Goal: Transaction & Acquisition: Obtain resource

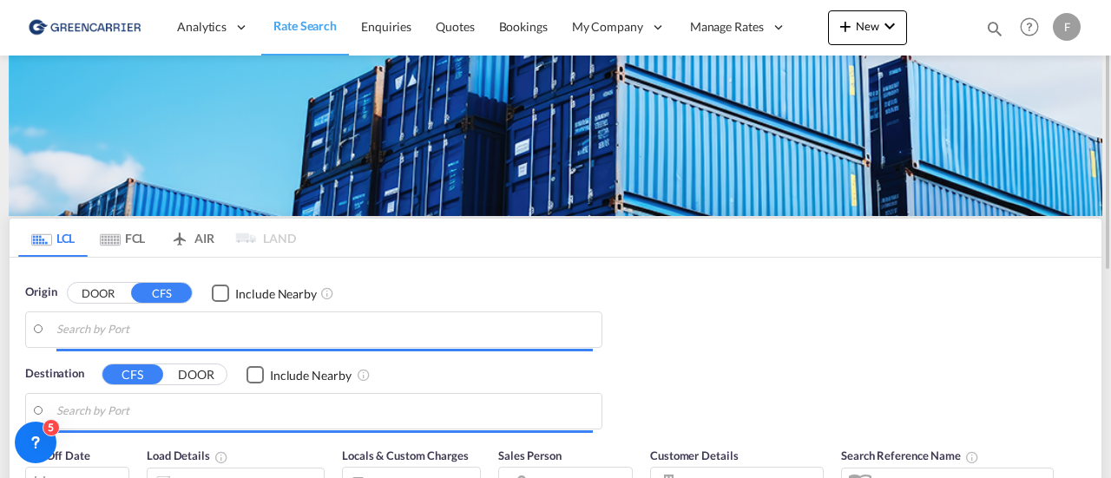
type input "[GEOGRAPHIC_DATA] ([GEOGRAPHIC_DATA]), [GEOGRAPHIC_DATA]"
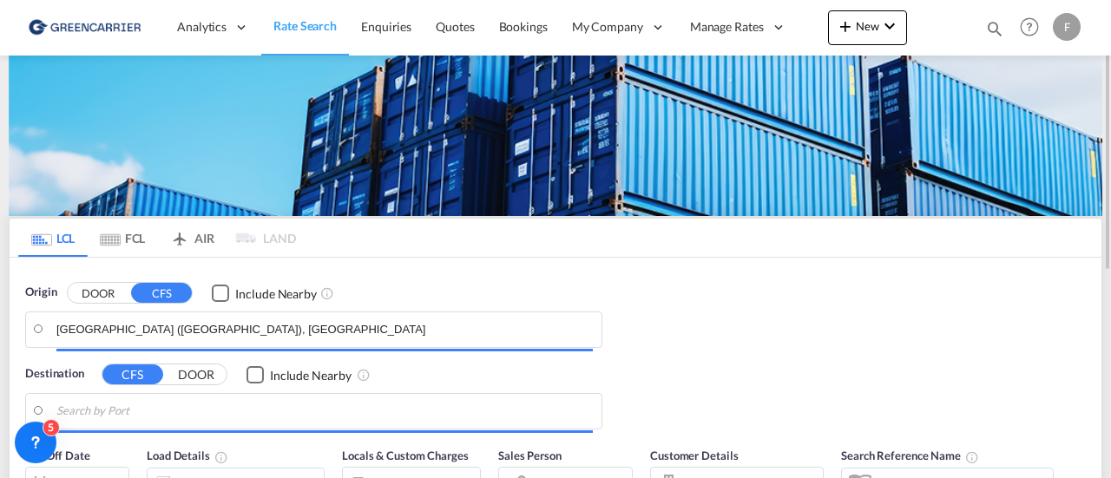
type input "[GEOGRAPHIC_DATA], MXVER"
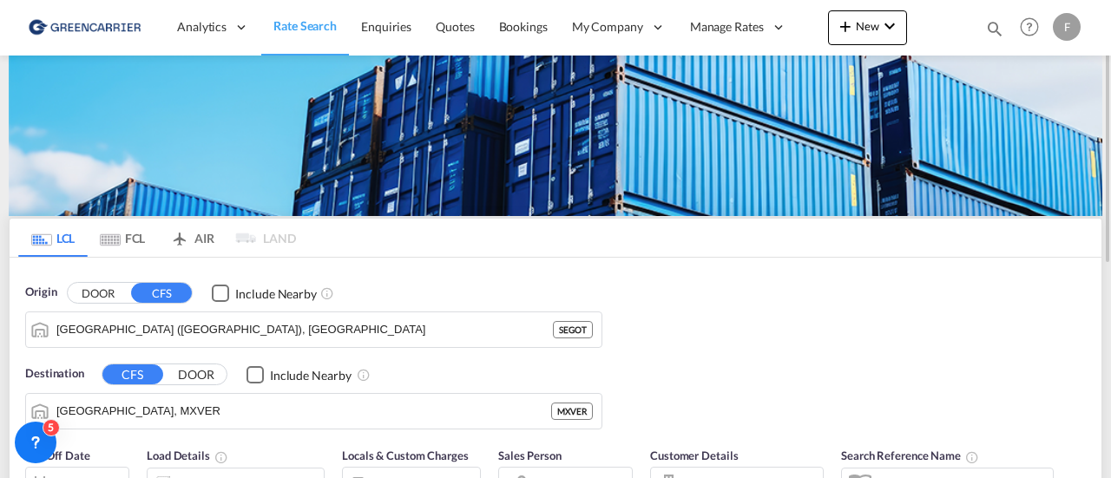
click at [92, 292] on button "DOOR" at bounding box center [98, 293] width 61 height 20
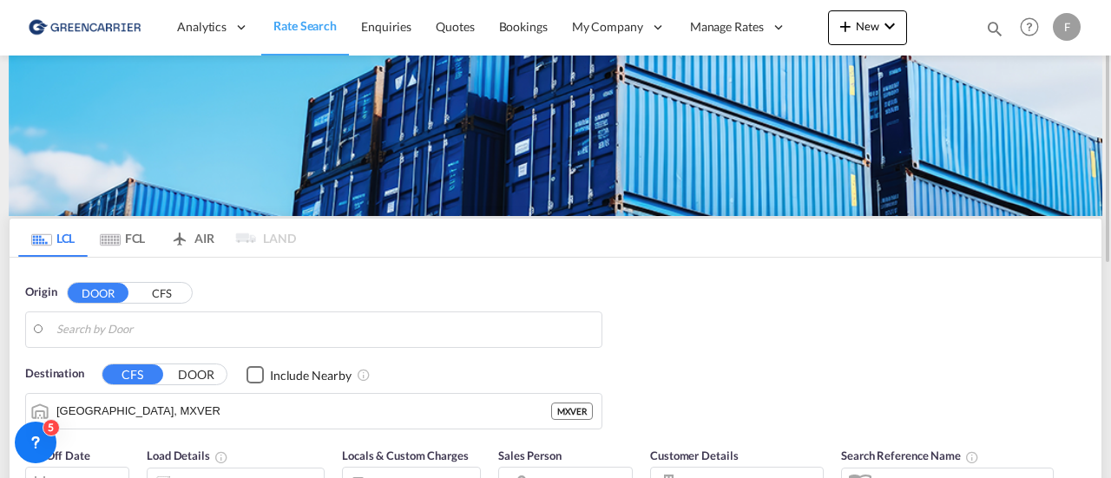
click at [129, 333] on body "Analytics Reports Dashboard Rate Search Enquiries Quotes Bookings" at bounding box center [555, 239] width 1111 height 478
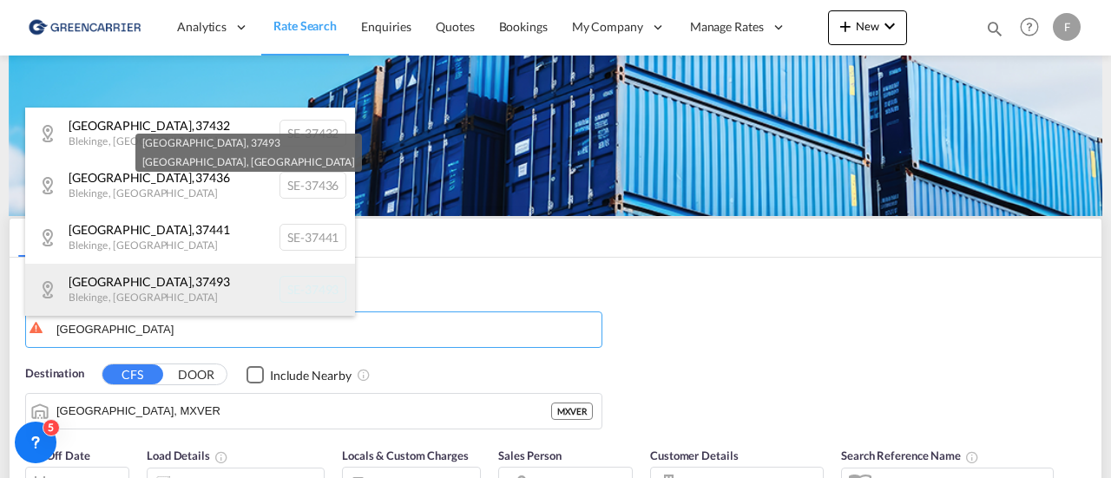
click at [123, 298] on div "[GEOGRAPHIC_DATA] , 37493 [GEOGRAPHIC_DATA] , [GEOGRAPHIC_DATA] SE-37493" at bounding box center [190, 290] width 330 height 52
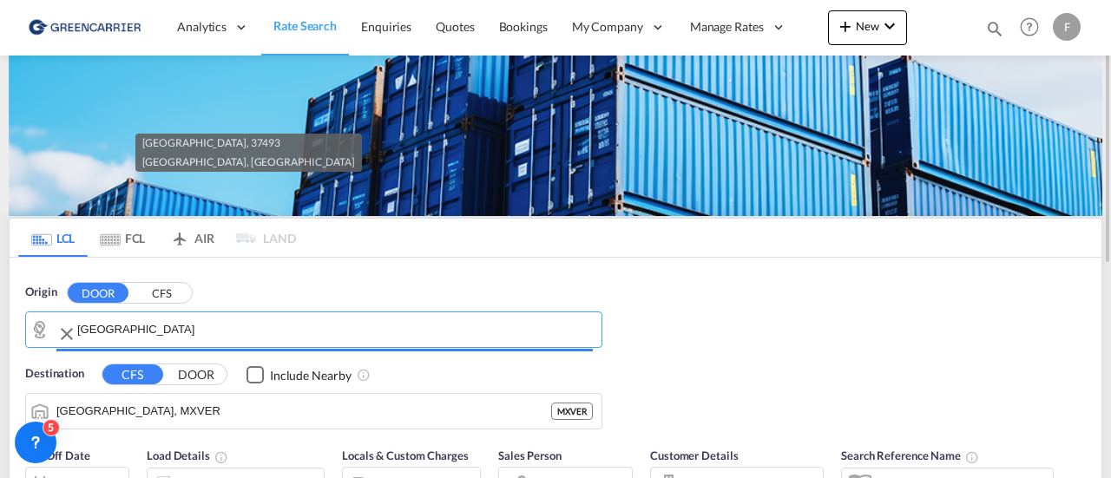
type input "SE-37493, [GEOGRAPHIC_DATA], [GEOGRAPHIC_DATA]"
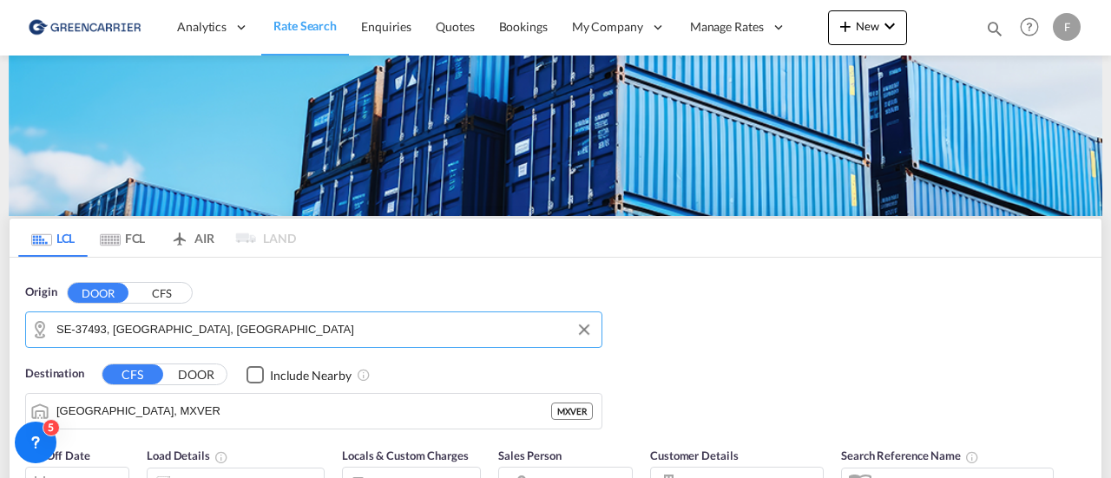
scroll to position [174, 0]
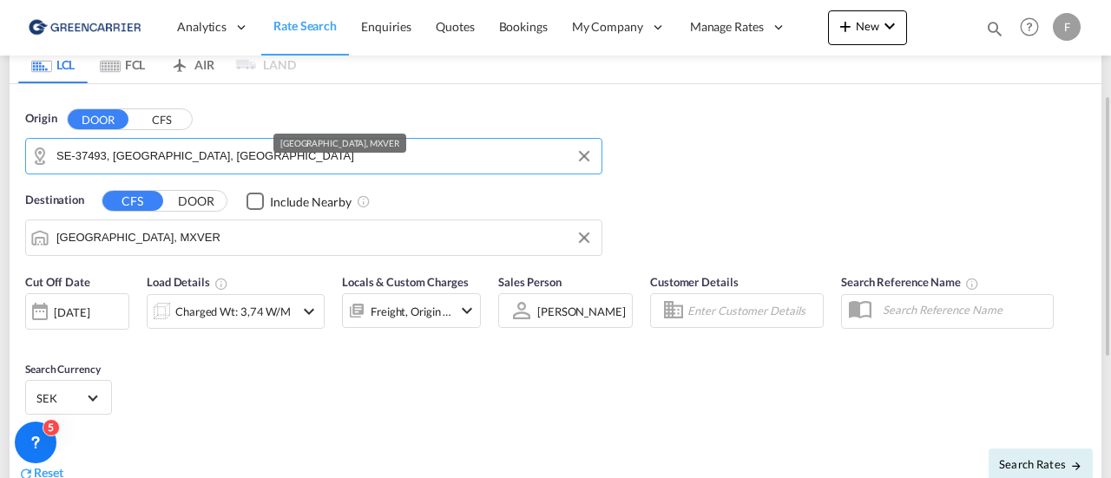
click at [181, 235] on input "[GEOGRAPHIC_DATA], MXVER" at bounding box center [324, 238] width 537 height 26
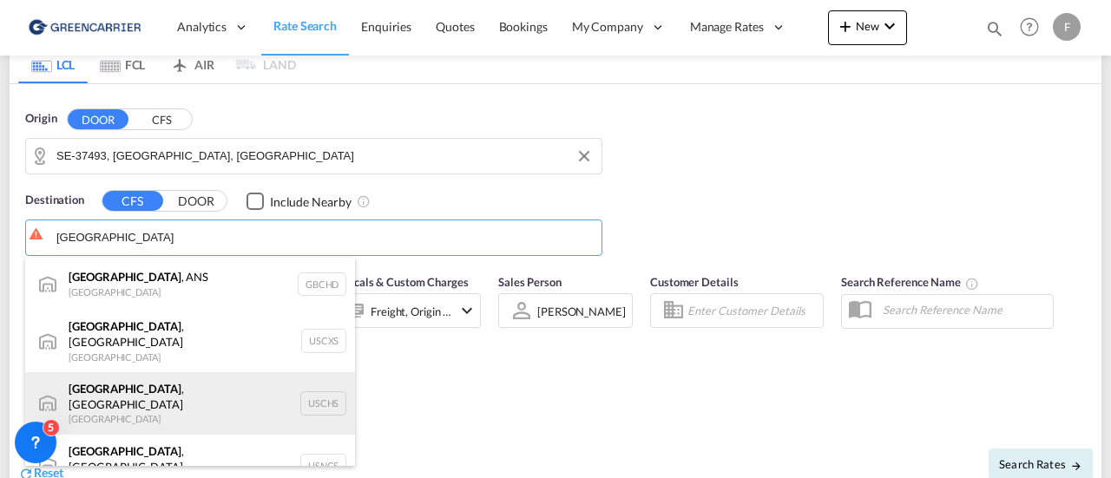
click at [156, 383] on div "[GEOGRAPHIC_DATA] , [GEOGRAPHIC_DATA] [GEOGRAPHIC_DATA] USCHS" at bounding box center [190, 404] width 330 height 63
type input "[GEOGRAPHIC_DATA], [GEOGRAPHIC_DATA], USCHS"
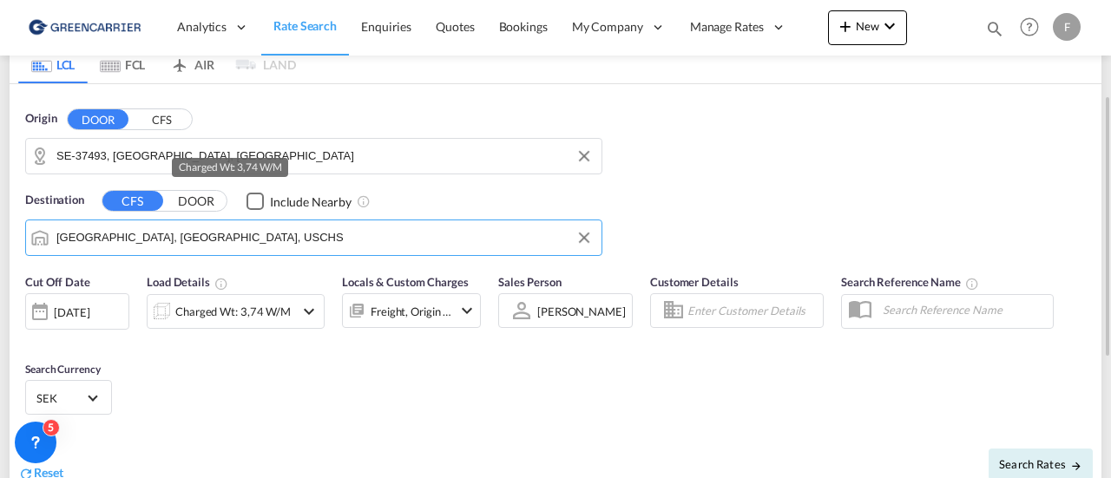
click at [236, 308] on div "Charged Wt: 3,74 W/M" at bounding box center [232, 312] width 115 height 24
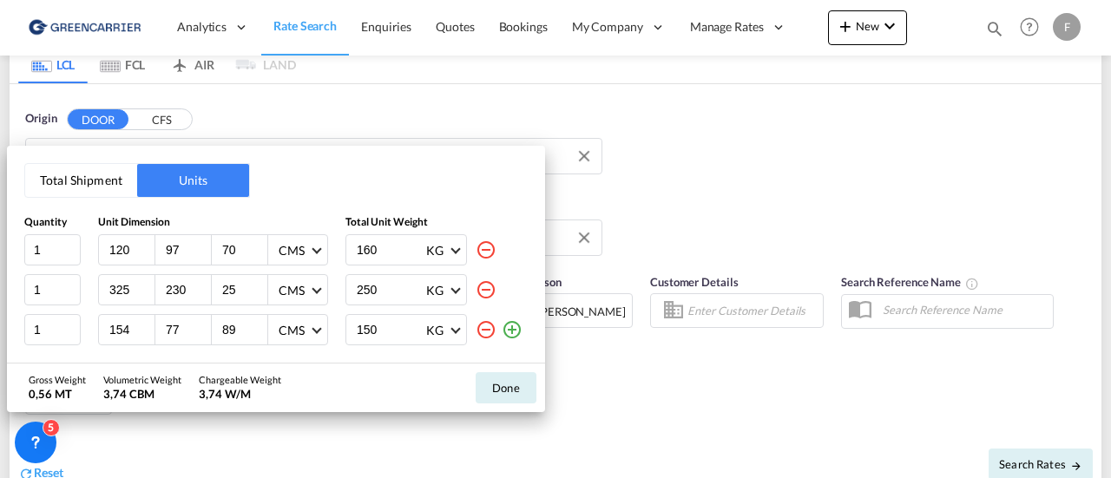
click at [487, 334] on md-icon "icon-minus-circle-outline" at bounding box center [486, 330] width 21 height 21
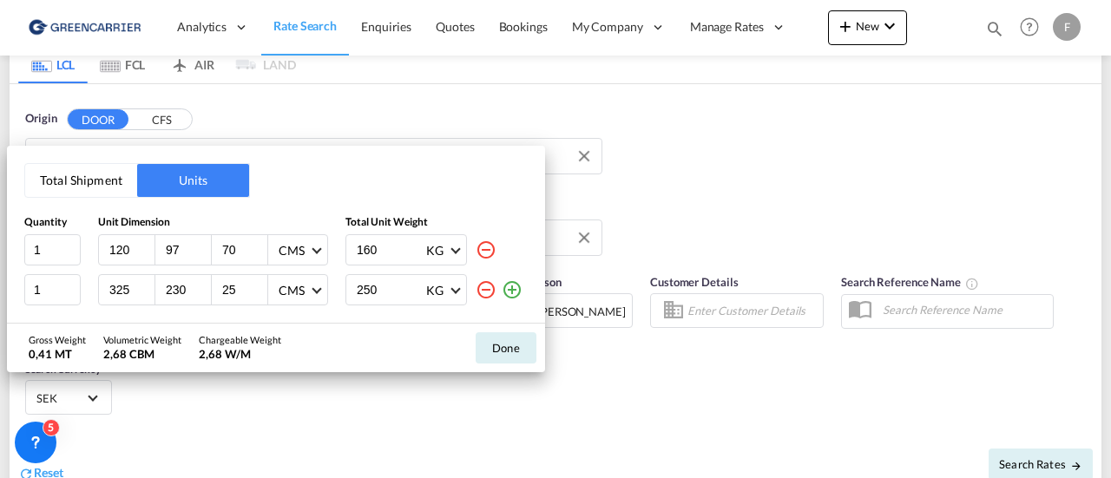
click at [483, 295] on md-icon "icon-minus-circle-outline" at bounding box center [486, 290] width 21 height 21
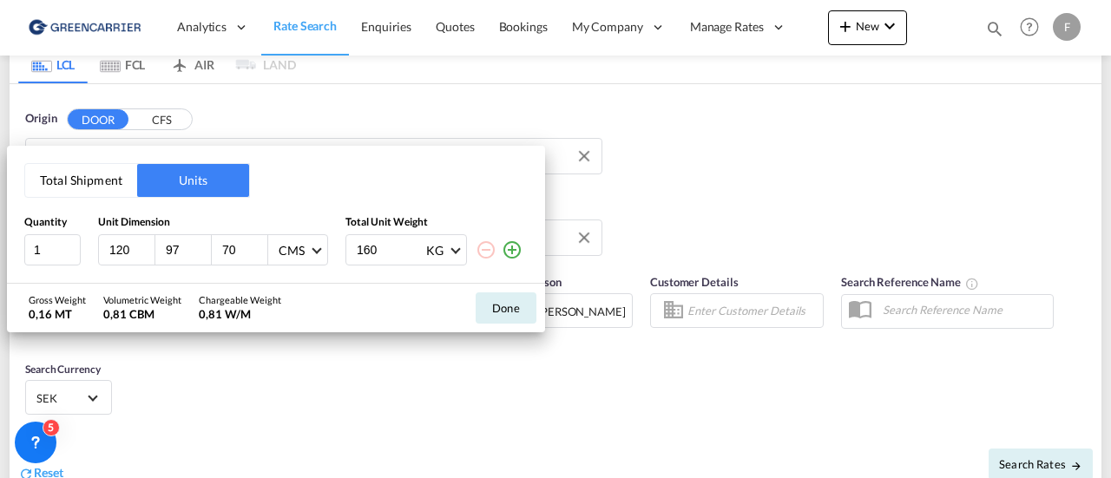
click at [96, 189] on button "Total Shipment" at bounding box center [81, 180] width 112 height 33
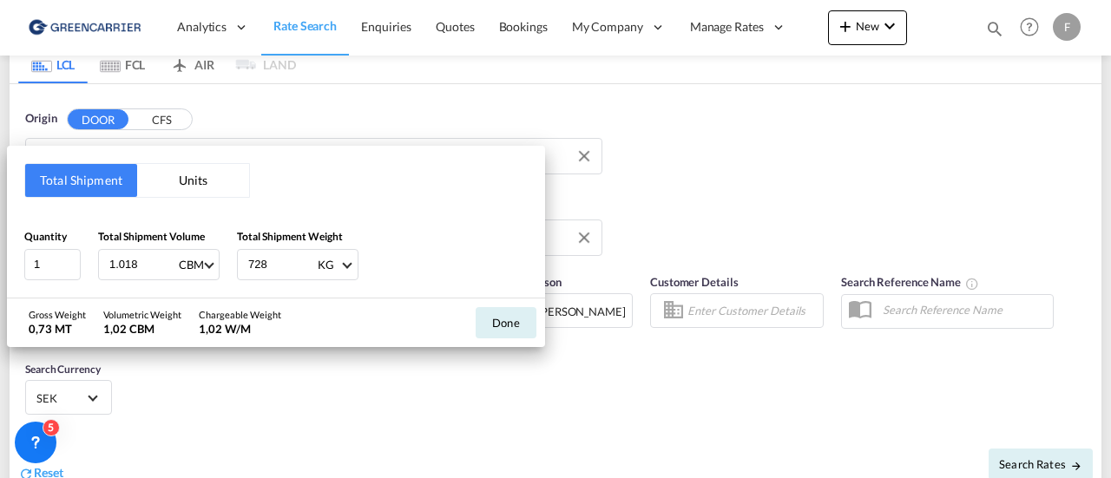
click at [167, 204] on div "Total Shipment Units Quantity 1 Total Shipment Volume 1.018 CBM CBM CFT Total S…" at bounding box center [276, 222] width 538 height 152
click at [171, 187] on button "Units" at bounding box center [193, 180] width 112 height 33
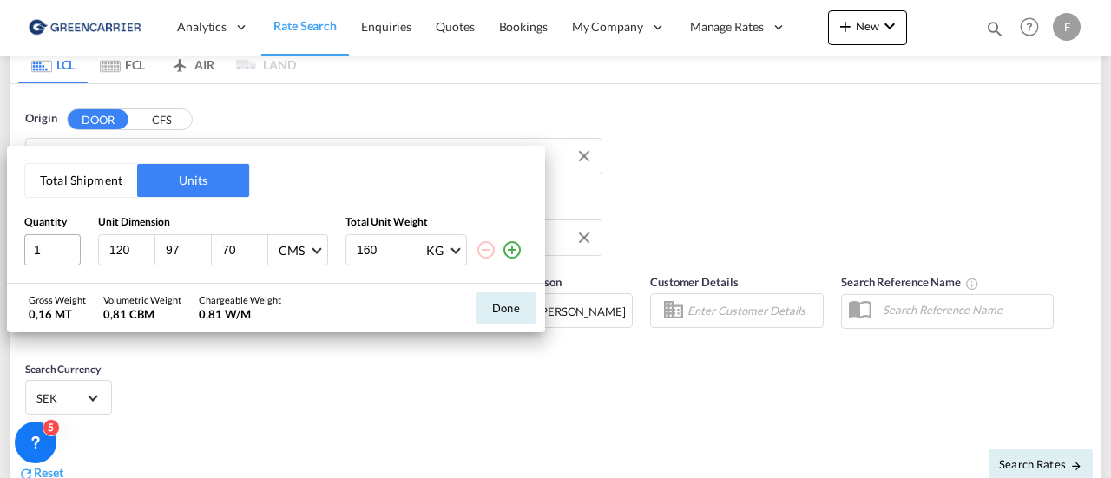
drag, startPoint x: 129, startPoint y: 248, endPoint x: 69, endPoint y: 249, distance: 60.8
click at [73, 250] on div "1 120 97 70 CMS CMS Inches 160 KG KG LB" at bounding box center [276, 249] width 504 height 31
type input "310"
type input "225"
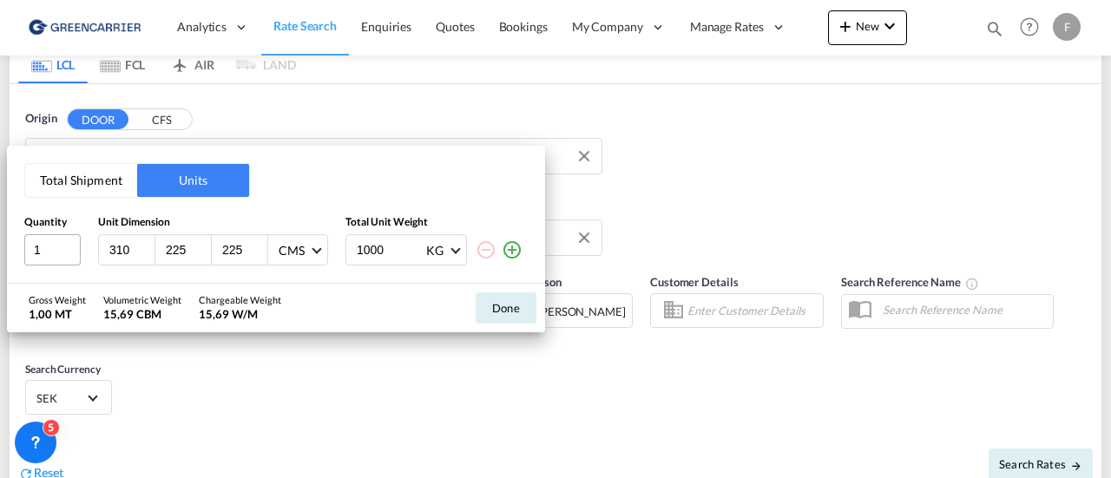
type input "1000"
click at [507, 305] on button "Done" at bounding box center [506, 308] width 61 height 31
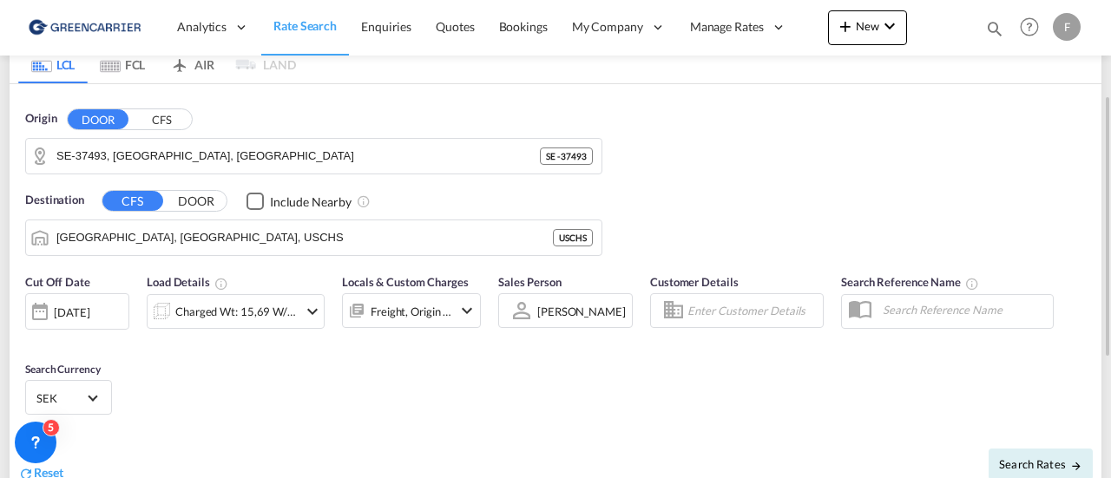
click at [736, 317] on input "Enter Customer Details" at bounding box center [753, 311] width 130 height 26
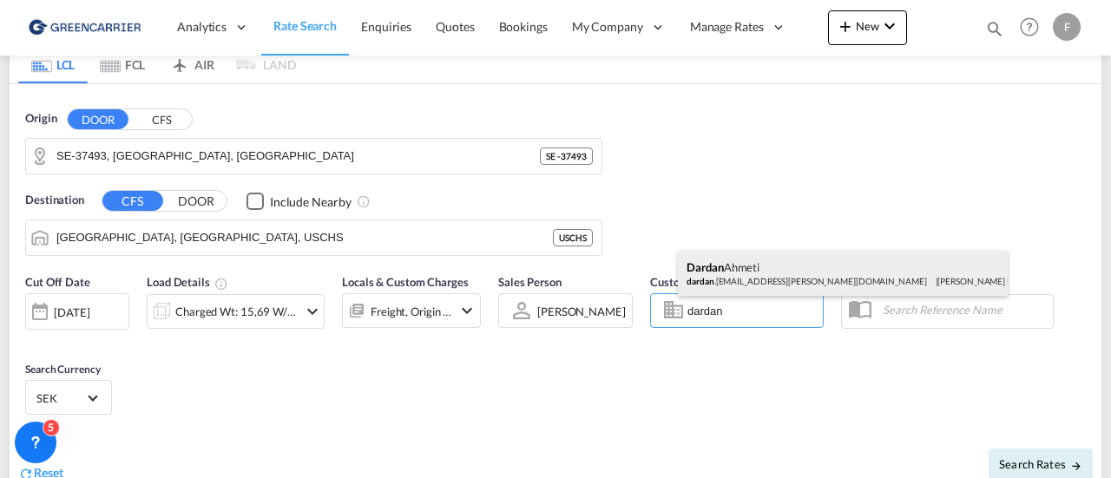
click at [752, 272] on div "[PERSON_NAME] .[PERSON_NAME][EMAIL_ADDRESS][PERSON_NAME][DOMAIN_NAME] | [PERSON…" at bounding box center [843, 273] width 330 height 45
type input "[PERSON_NAME] Linieagenturer AB, [PERSON_NAME], [EMAIL_ADDRESS][PERSON_NAME][DO…"
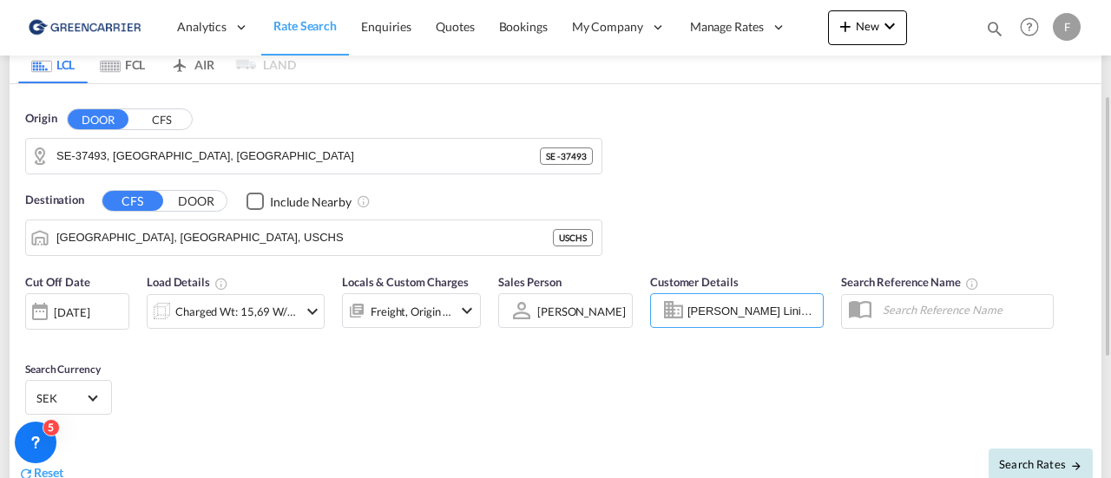
click at [1035, 469] on button "Search Rates" at bounding box center [1041, 464] width 104 height 31
type input "37493 to USCHS / [DATE]"
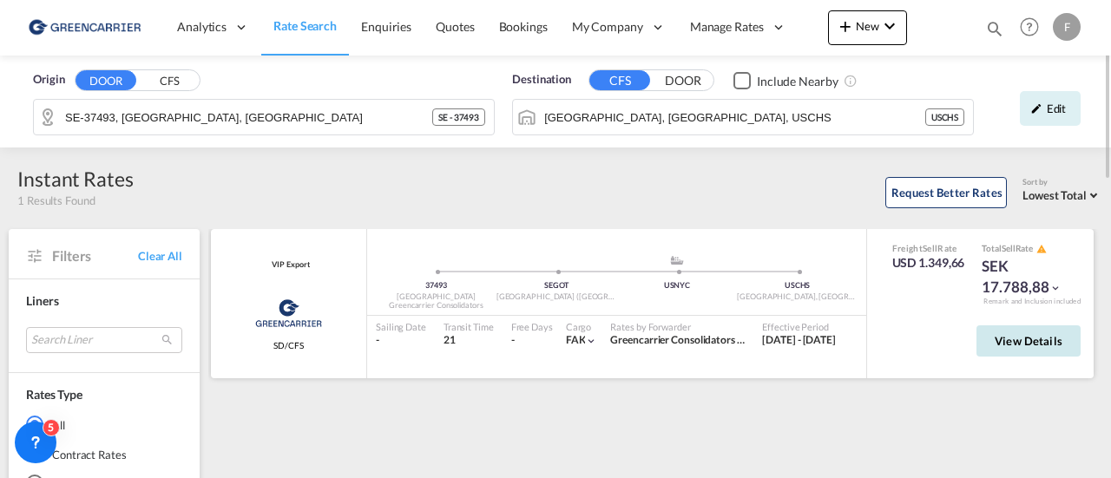
click at [1009, 348] on button "View Details" at bounding box center [1029, 341] width 104 height 31
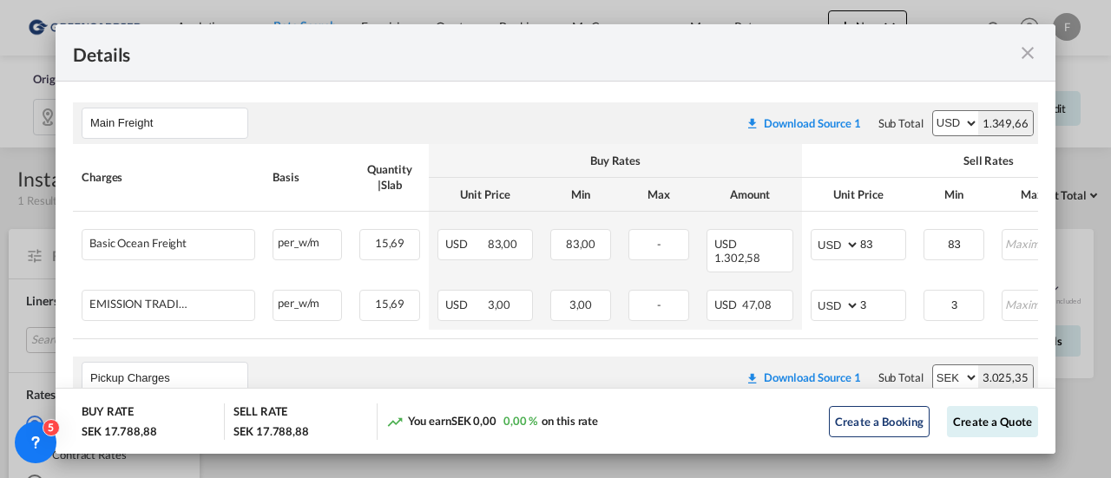
scroll to position [434, 0]
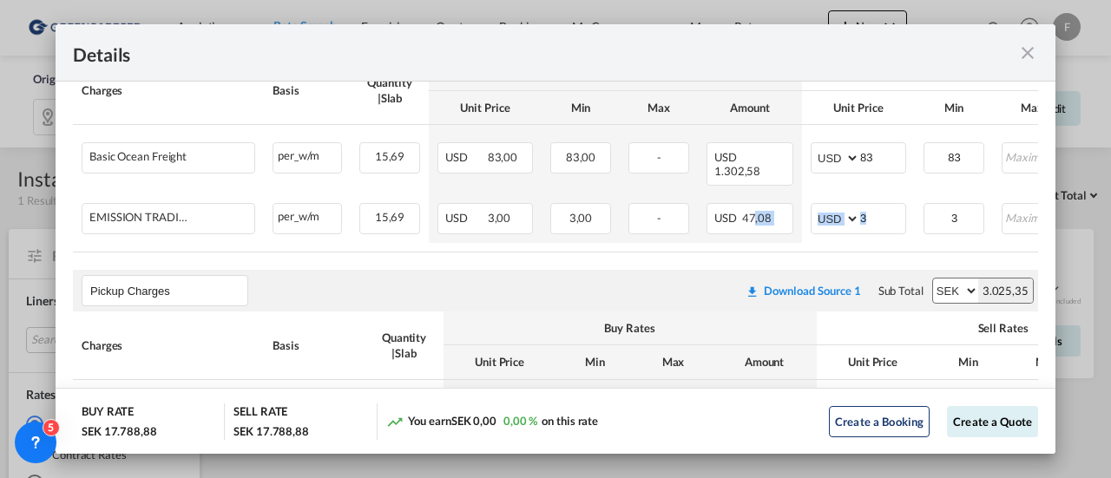
drag, startPoint x: 753, startPoint y: 239, endPoint x: 830, endPoint y: 239, distance: 77.3
click at [830, 239] on table "Charges Basis Quantity | Slab Buy Rates Sell Rates Comments Action Unit Price M…" at bounding box center [688, 154] width 1230 height 195
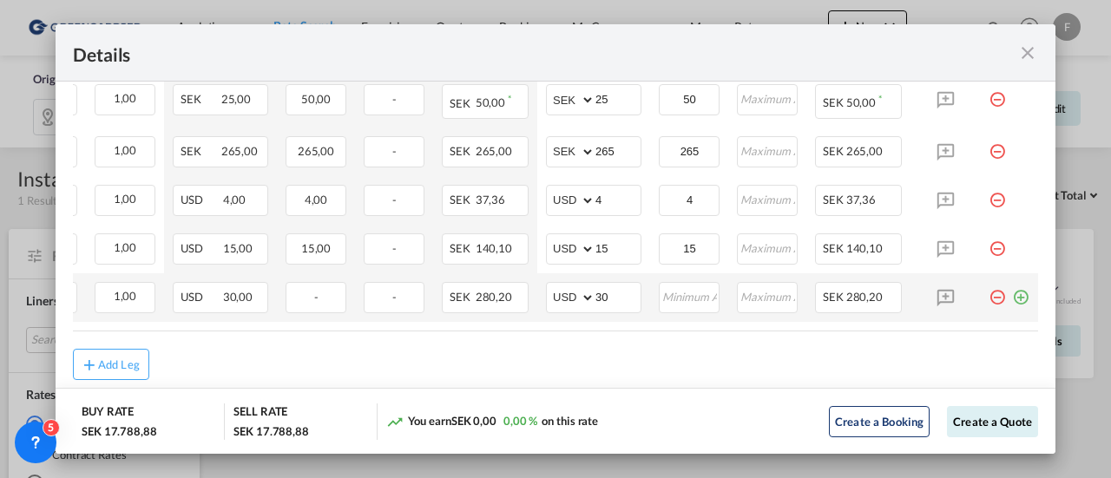
scroll to position [820, 0]
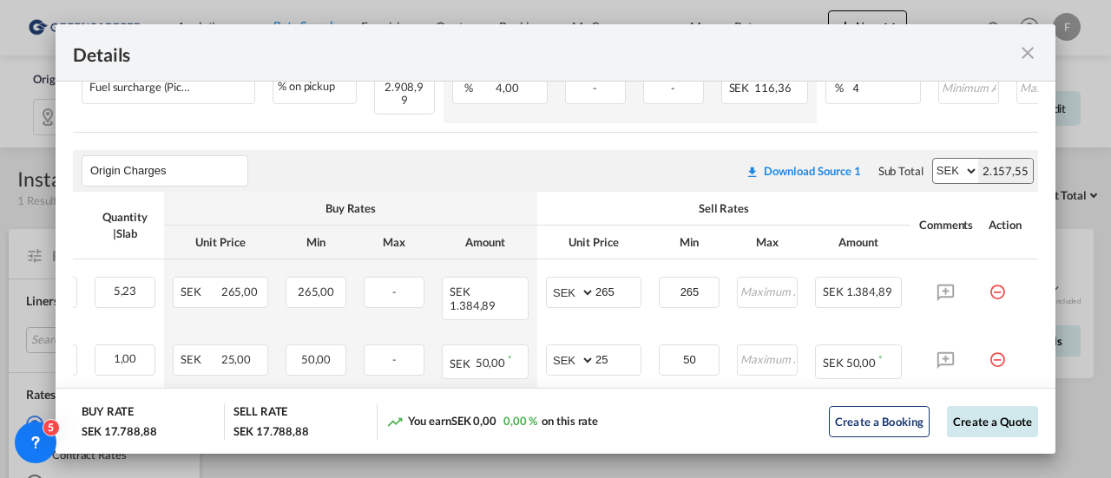
click at [973, 418] on button "Create a Quote" at bounding box center [992, 421] width 91 height 31
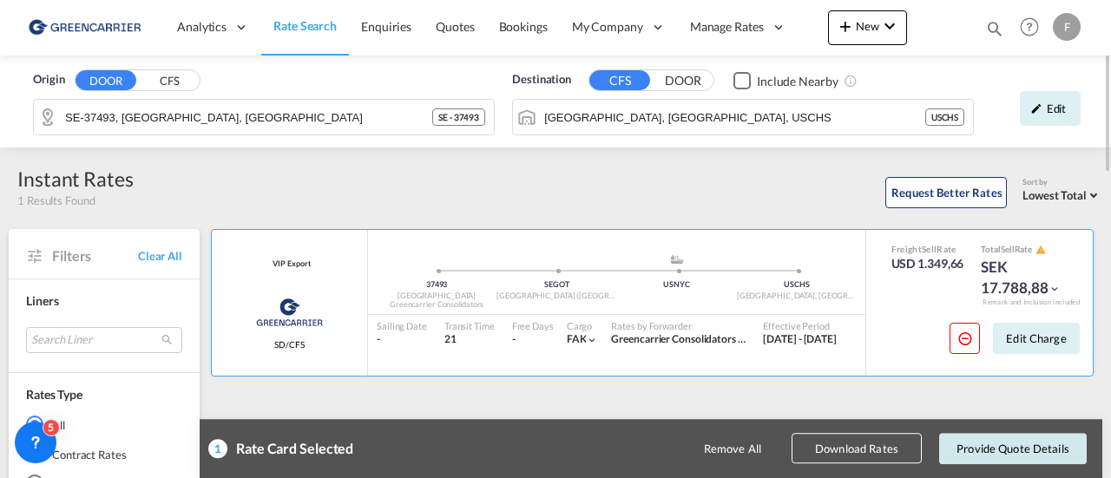
click at [1019, 456] on button "Provide Quote Details" at bounding box center [1014, 448] width 148 height 31
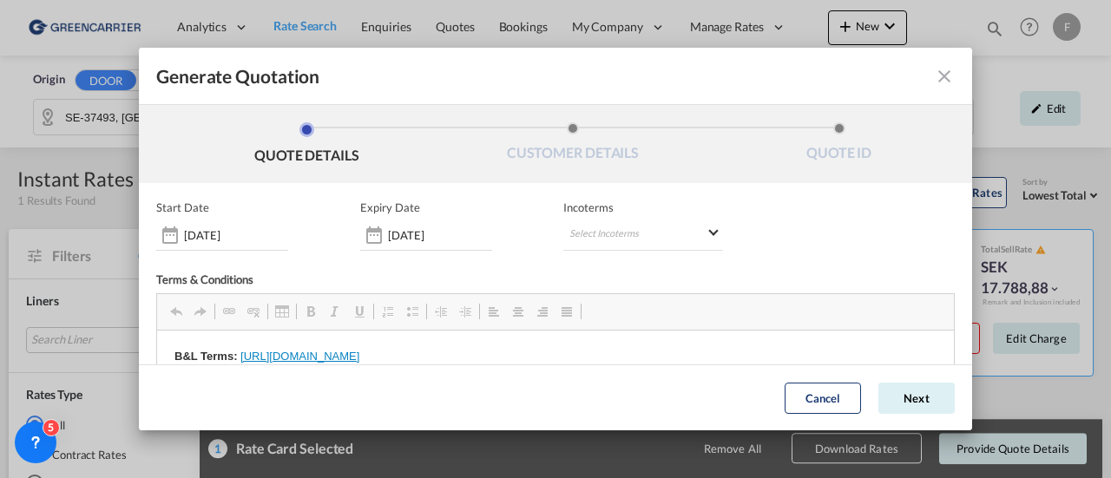
scroll to position [0, 0]
click at [879, 395] on button "Next" at bounding box center [917, 398] width 76 height 31
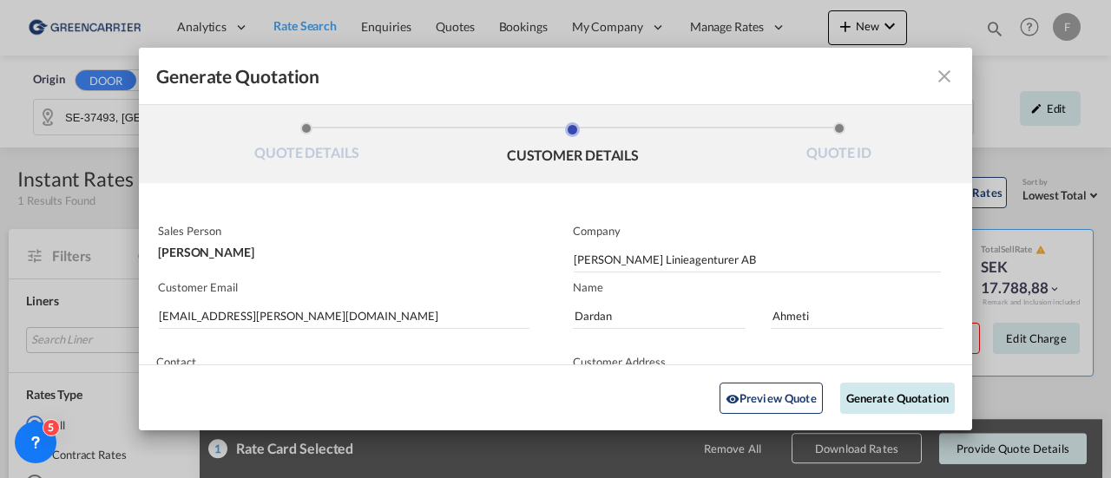
click at [877, 395] on button "Generate Quotation" at bounding box center [898, 397] width 115 height 31
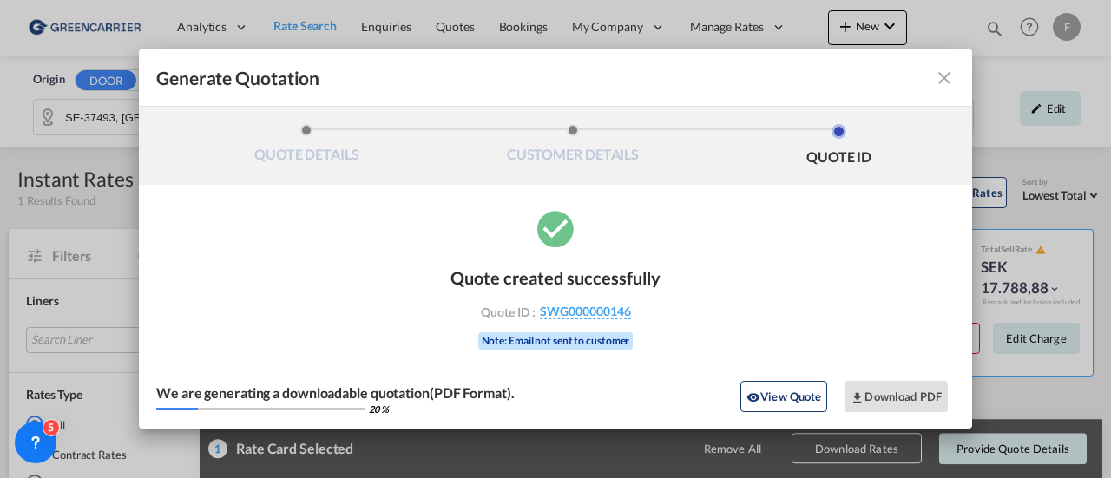
drag, startPoint x: 643, startPoint y: 313, endPoint x: 537, endPoint y: 313, distance: 105.9
click at [537, 313] on div "Quote ID : SWG000000146" at bounding box center [555, 312] width 201 height 16
copy div "SWG000000146"
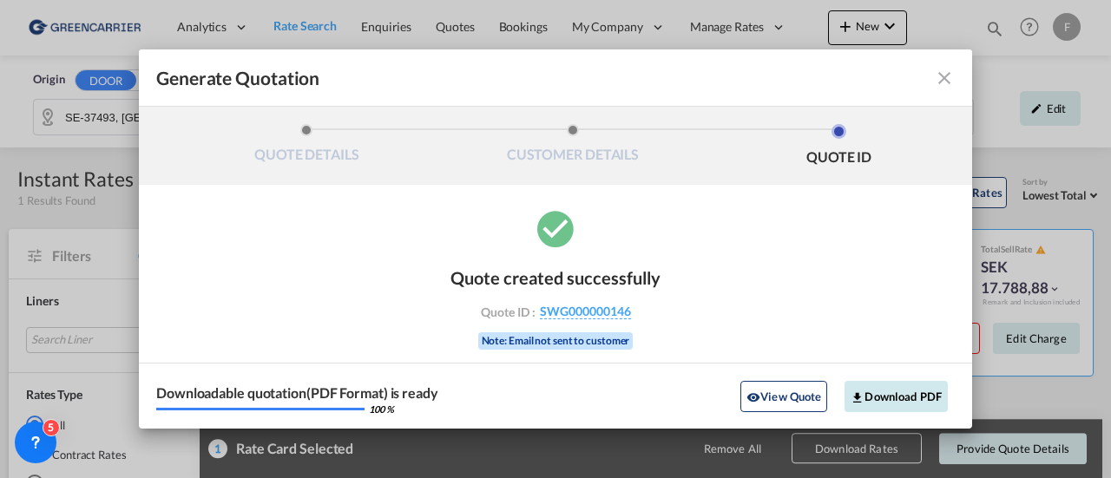
click at [902, 390] on button "Download PDF" at bounding box center [896, 396] width 103 height 31
